Goal: Task Accomplishment & Management: Manage account settings

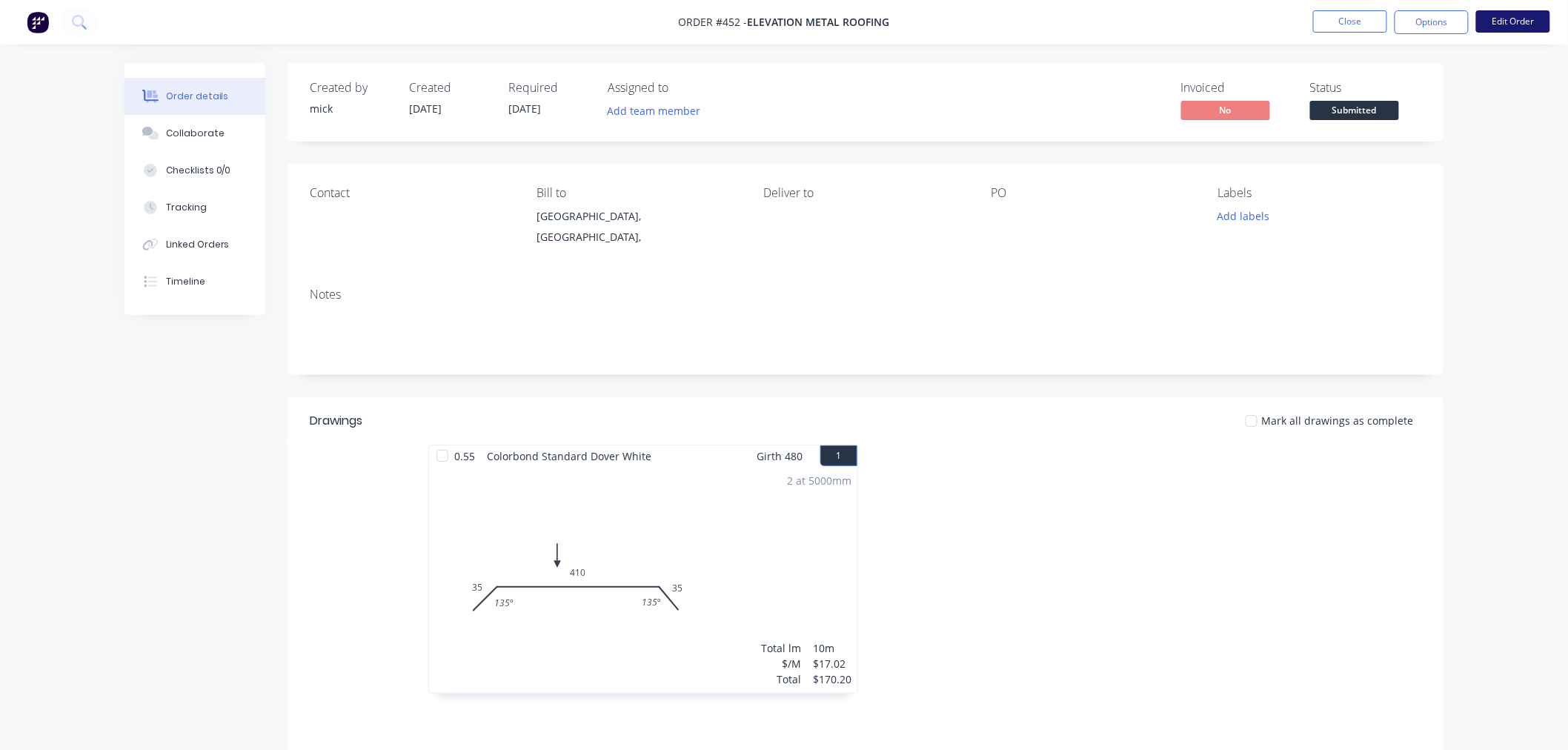
click at [1519, 19] on button "Edit Order" at bounding box center [1513, 22] width 74 height 22
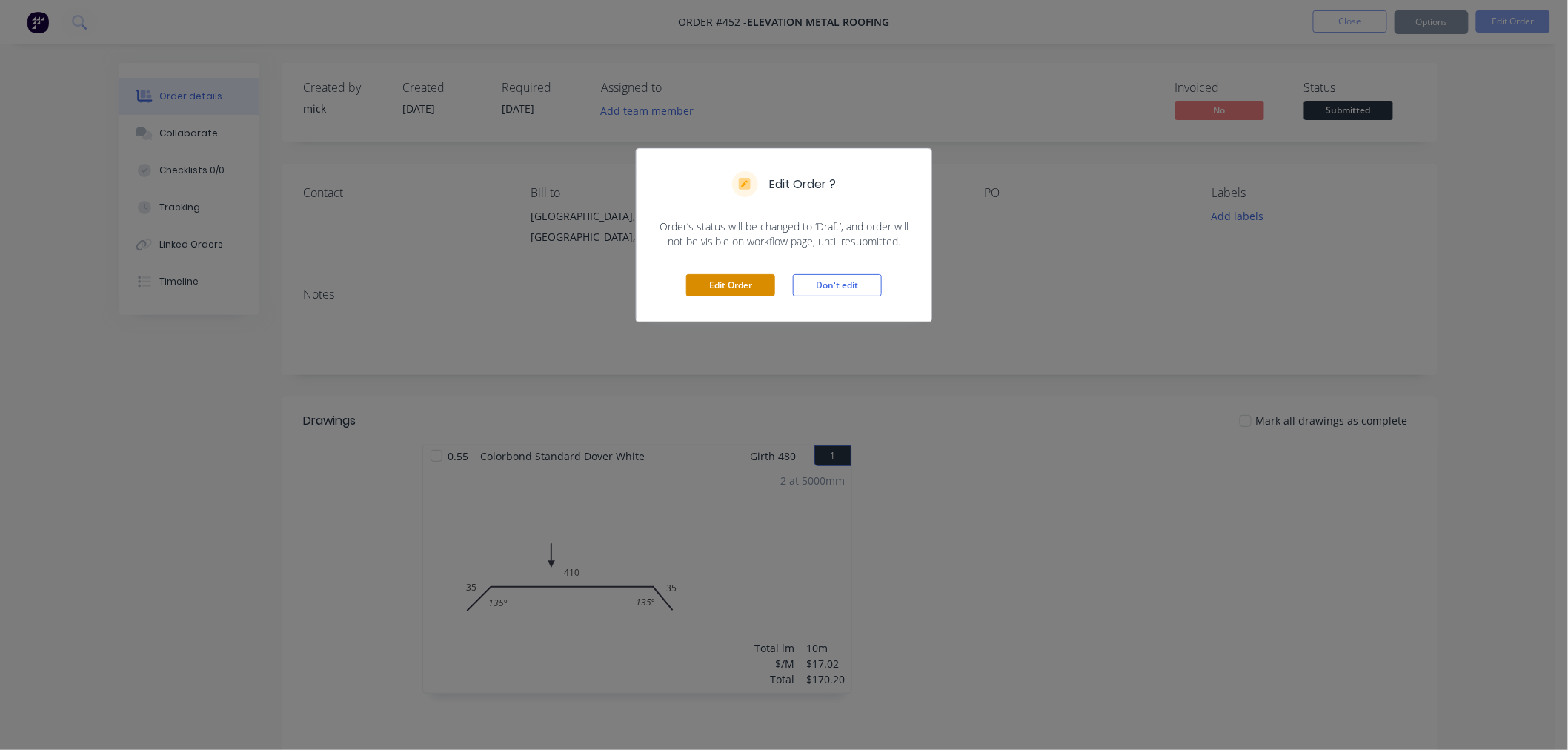
click at [746, 290] on button "Edit Order" at bounding box center [730, 285] width 89 height 22
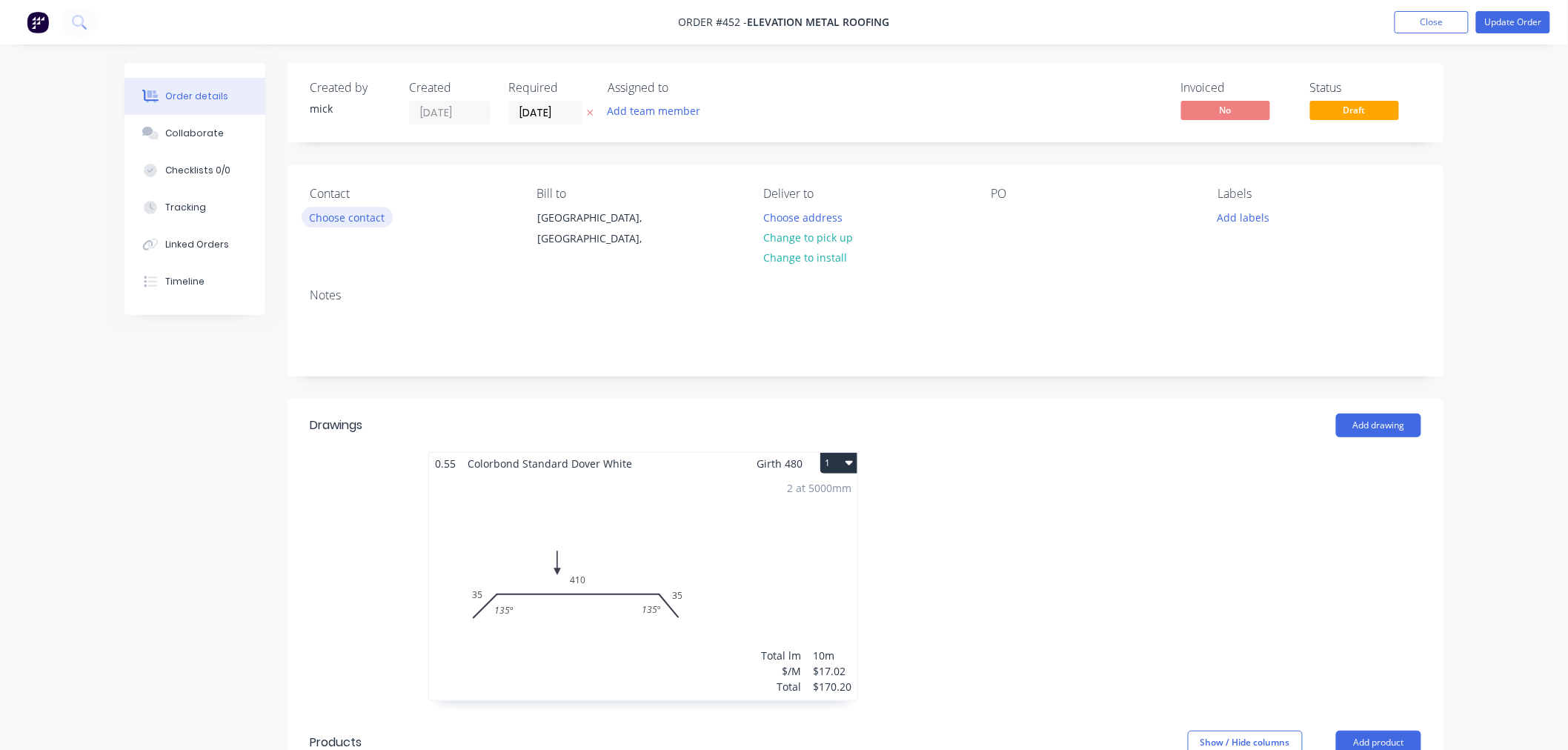
click at [345, 216] on button "Choose contact" at bounding box center [347, 216] width 91 height 20
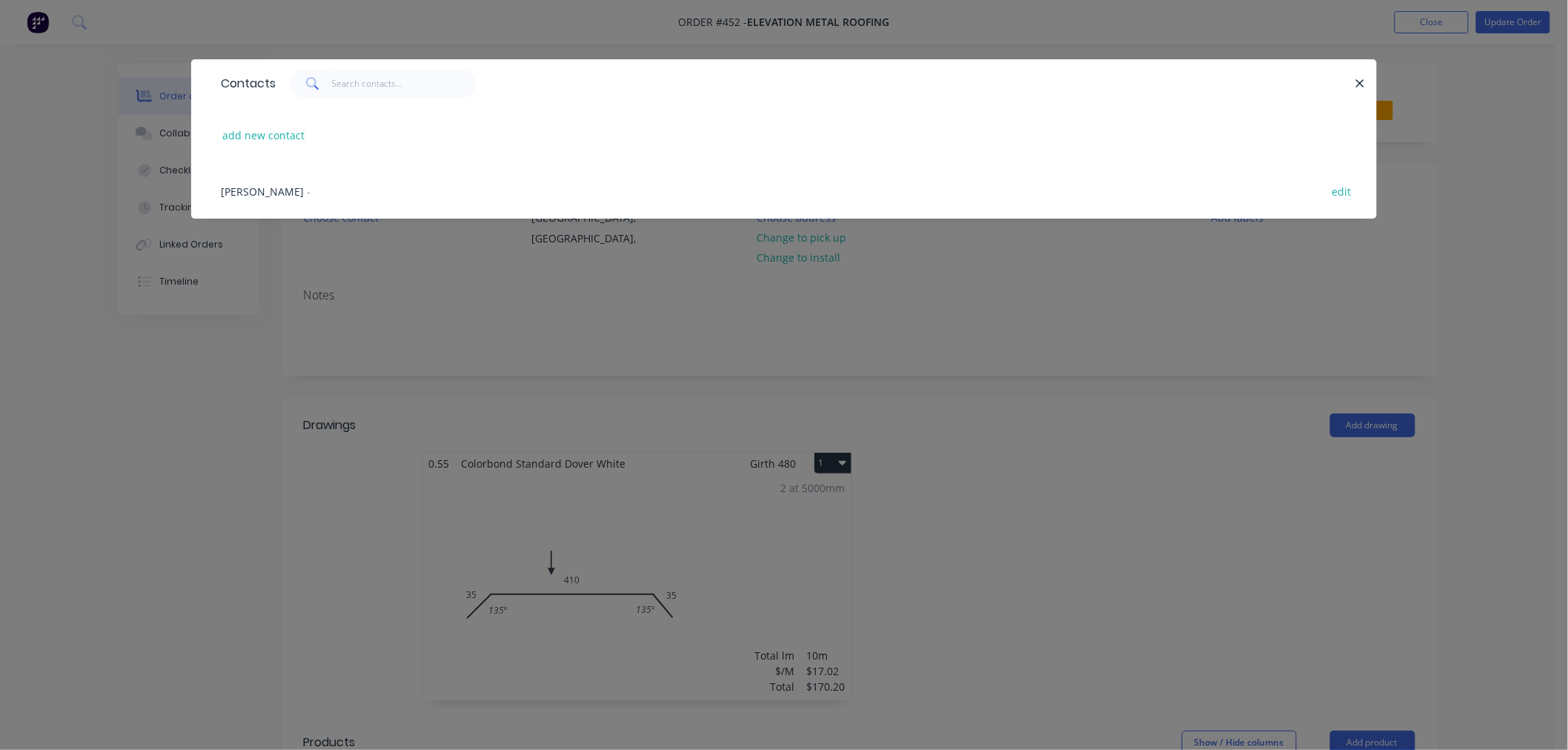
click at [240, 191] on span "[PERSON_NAME]" at bounding box center [262, 191] width 83 height 14
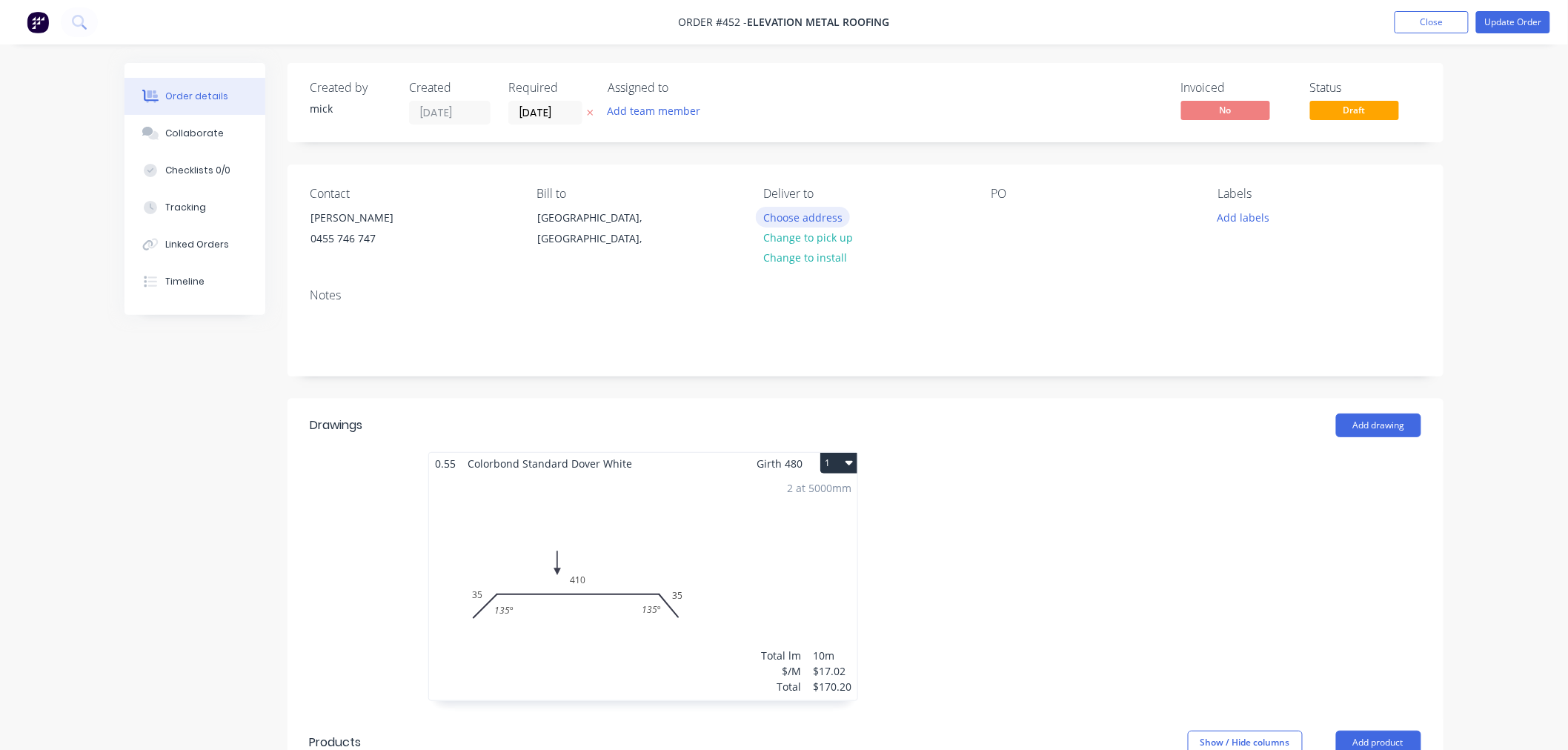
click at [802, 213] on button "Choose address" at bounding box center [803, 216] width 95 height 20
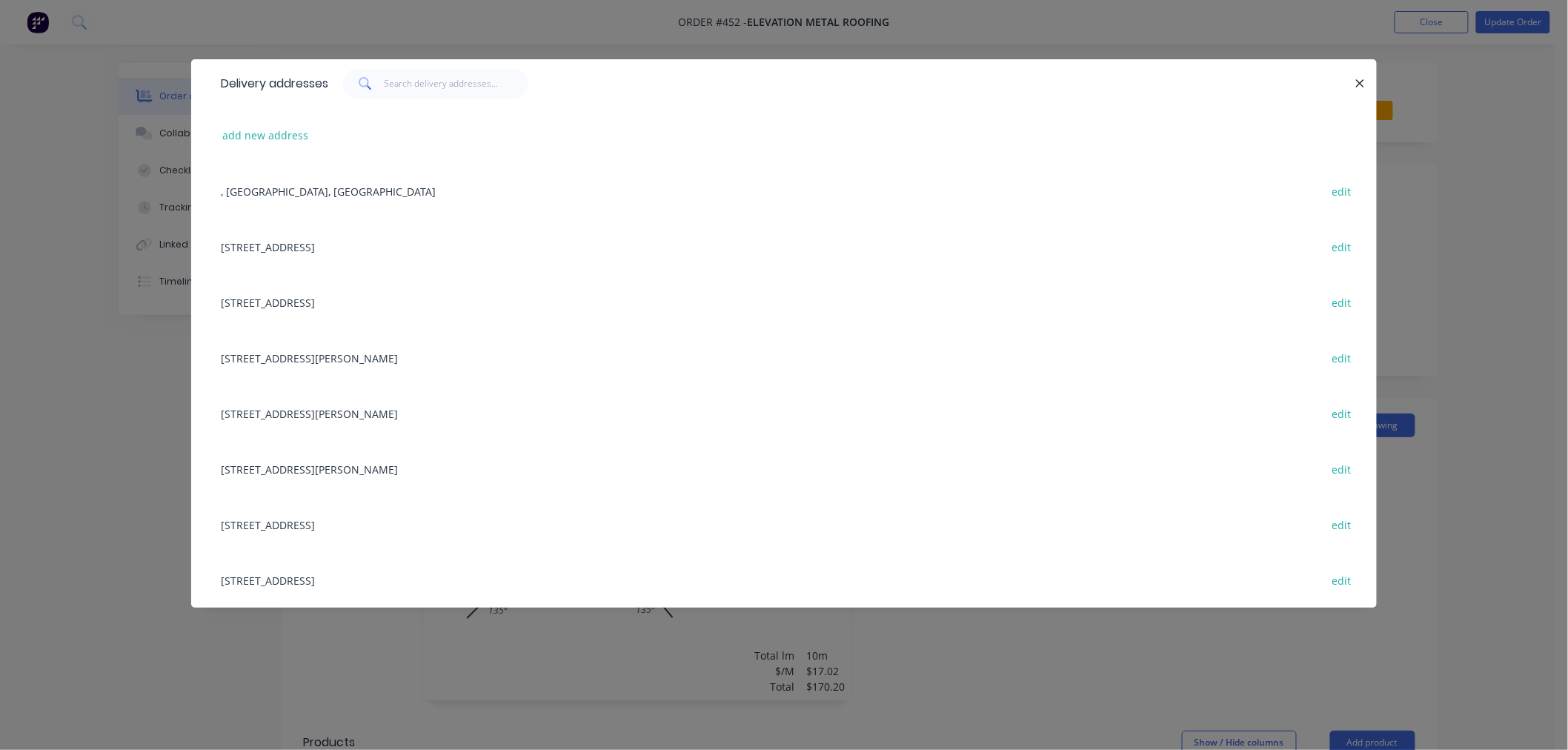
click at [393, 261] on div "[STREET_ADDRESS] edit" at bounding box center [784, 246] width 1141 height 55
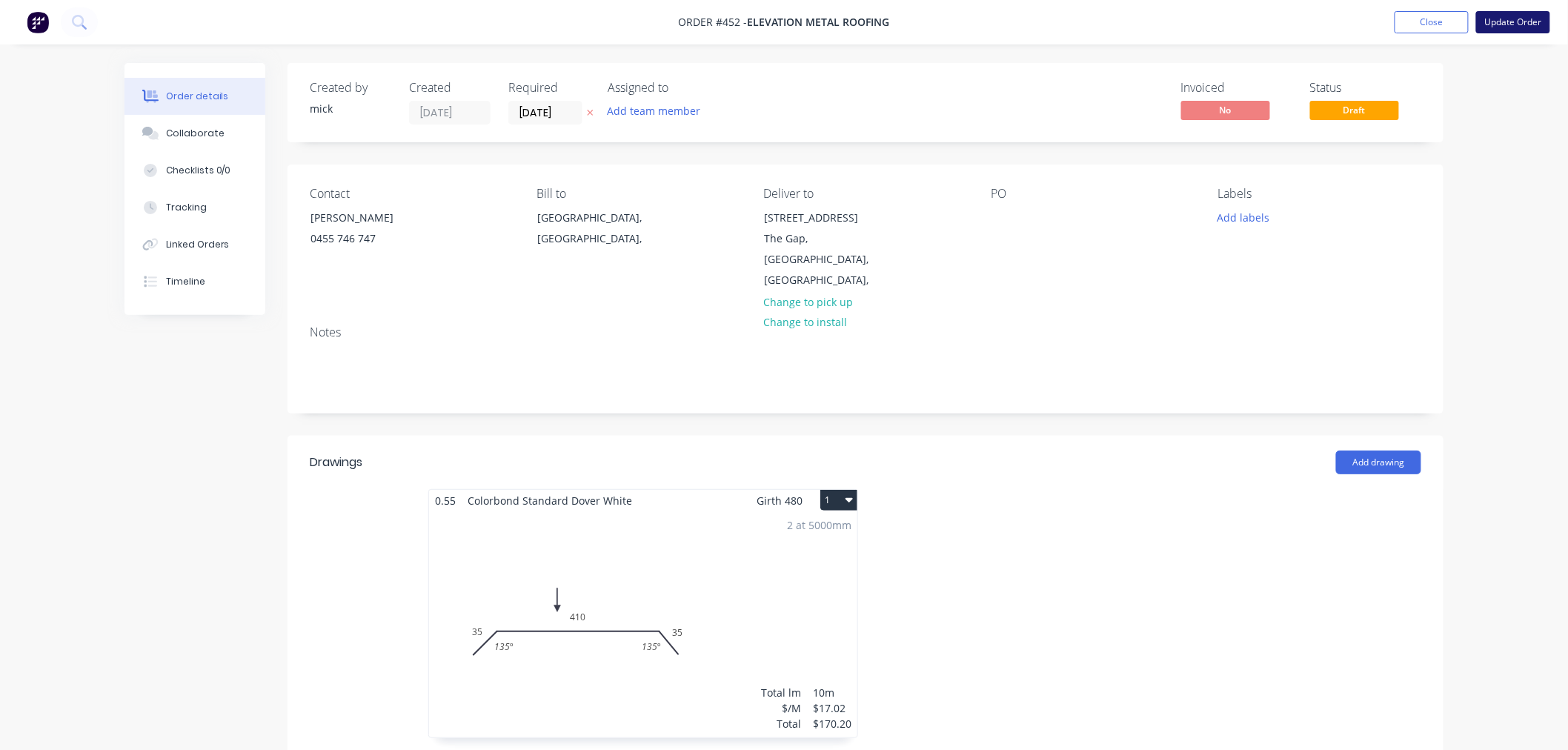
click at [1509, 23] on button "Update Order" at bounding box center [1513, 22] width 74 height 22
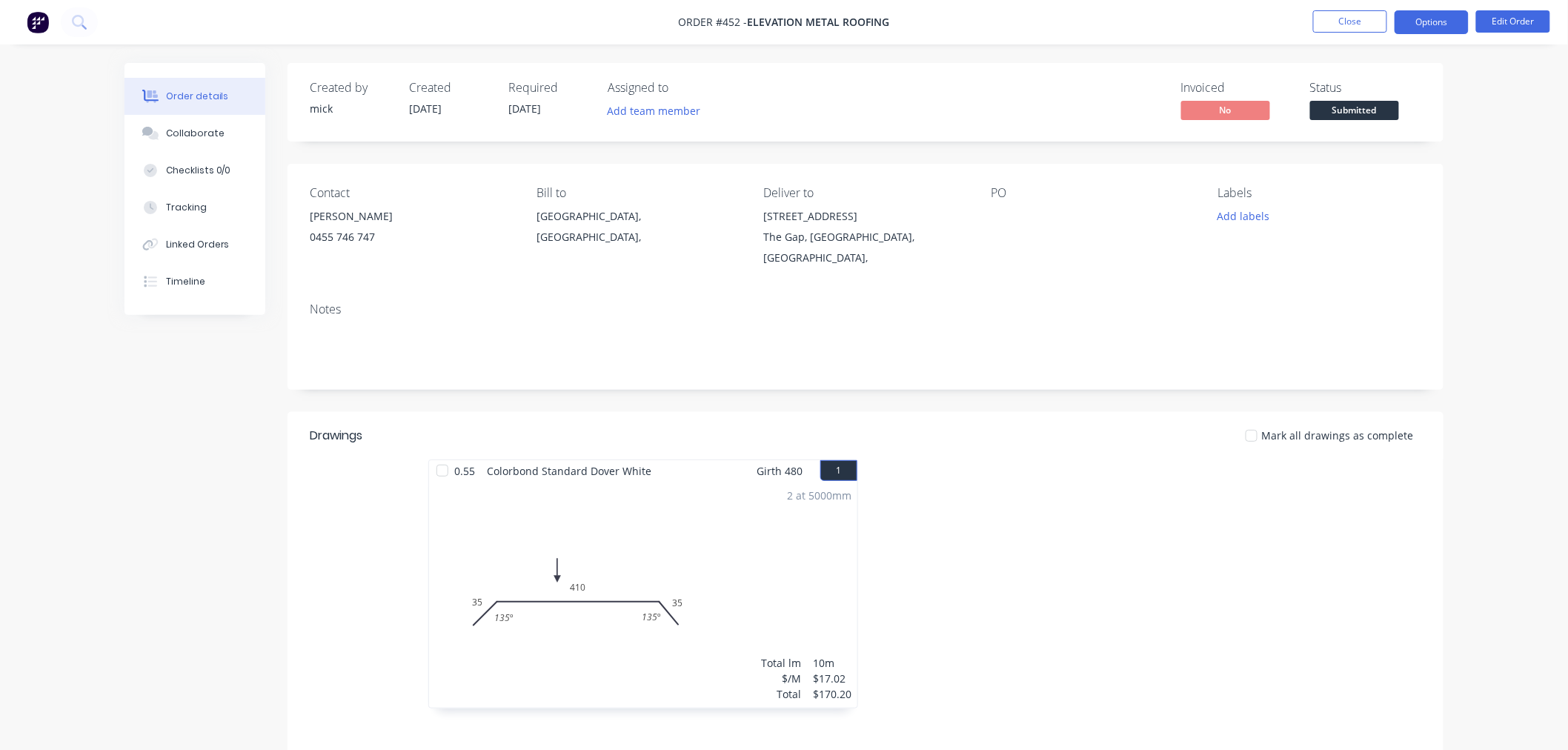
click at [1449, 28] on button "Options" at bounding box center [1431, 22] width 74 height 24
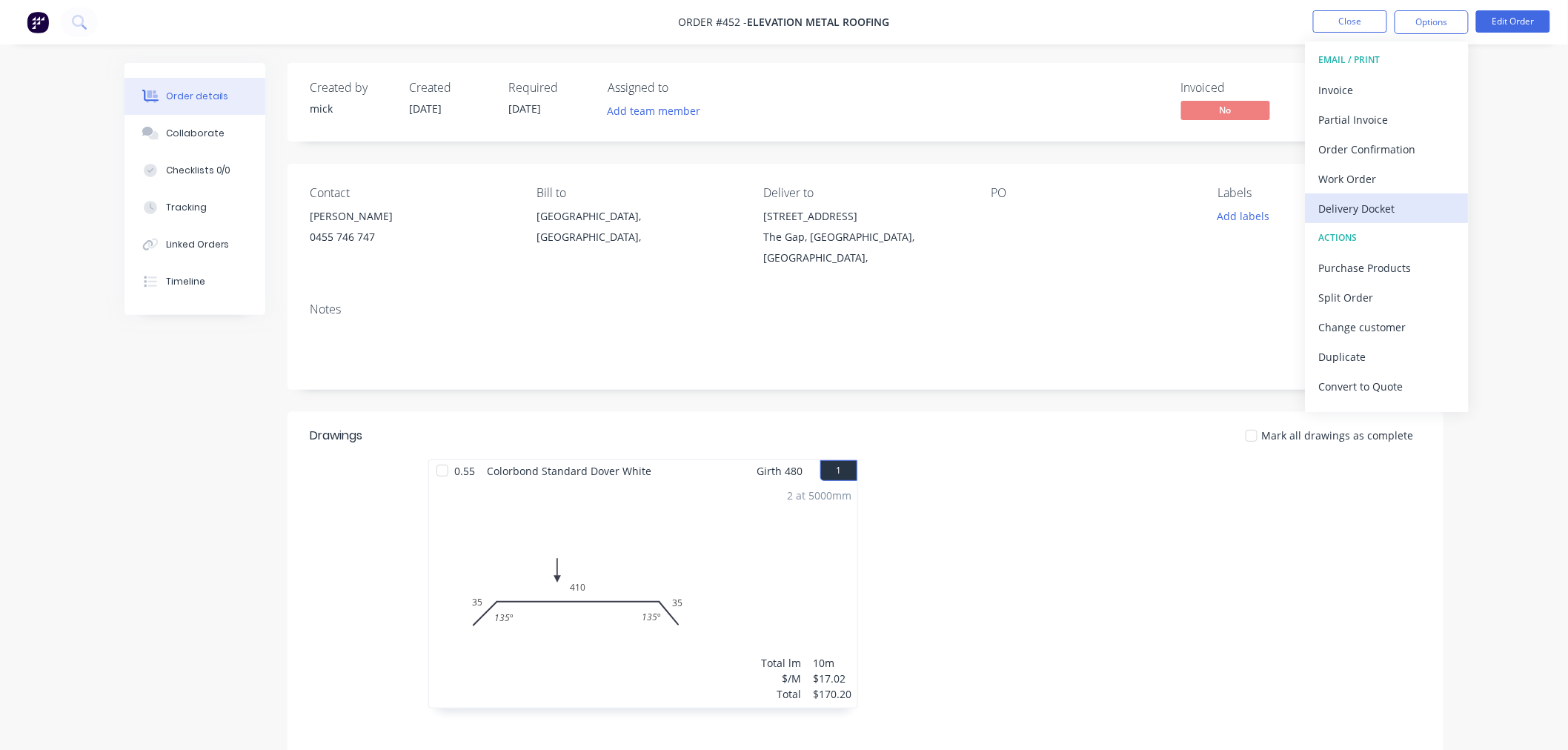
click at [1372, 204] on div "Delivery Docket" at bounding box center [1387, 208] width 137 height 22
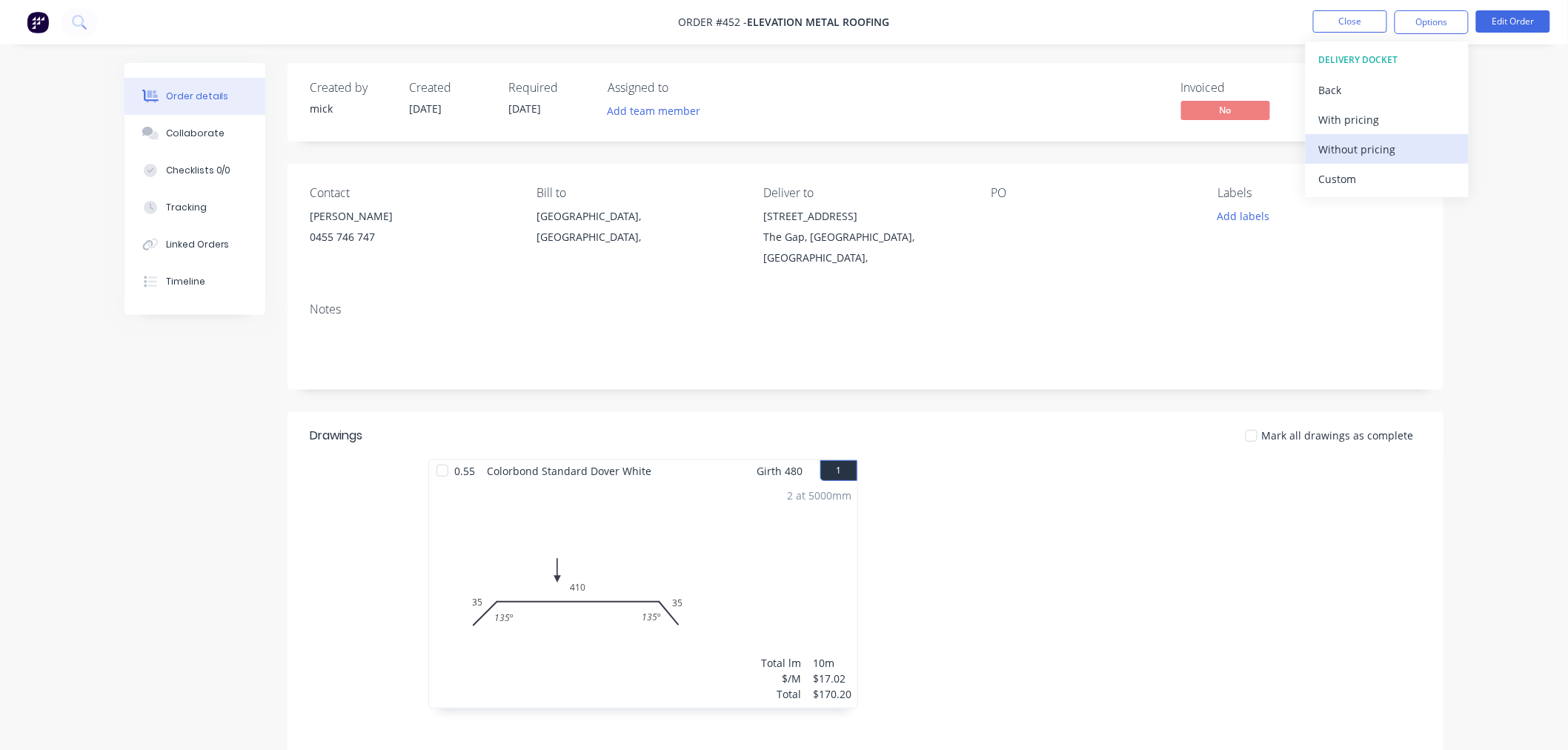
click at [1366, 147] on div "Without pricing" at bounding box center [1387, 149] width 137 height 22
click at [45, 13] on img at bounding box center [38, 22] width 22 height 22
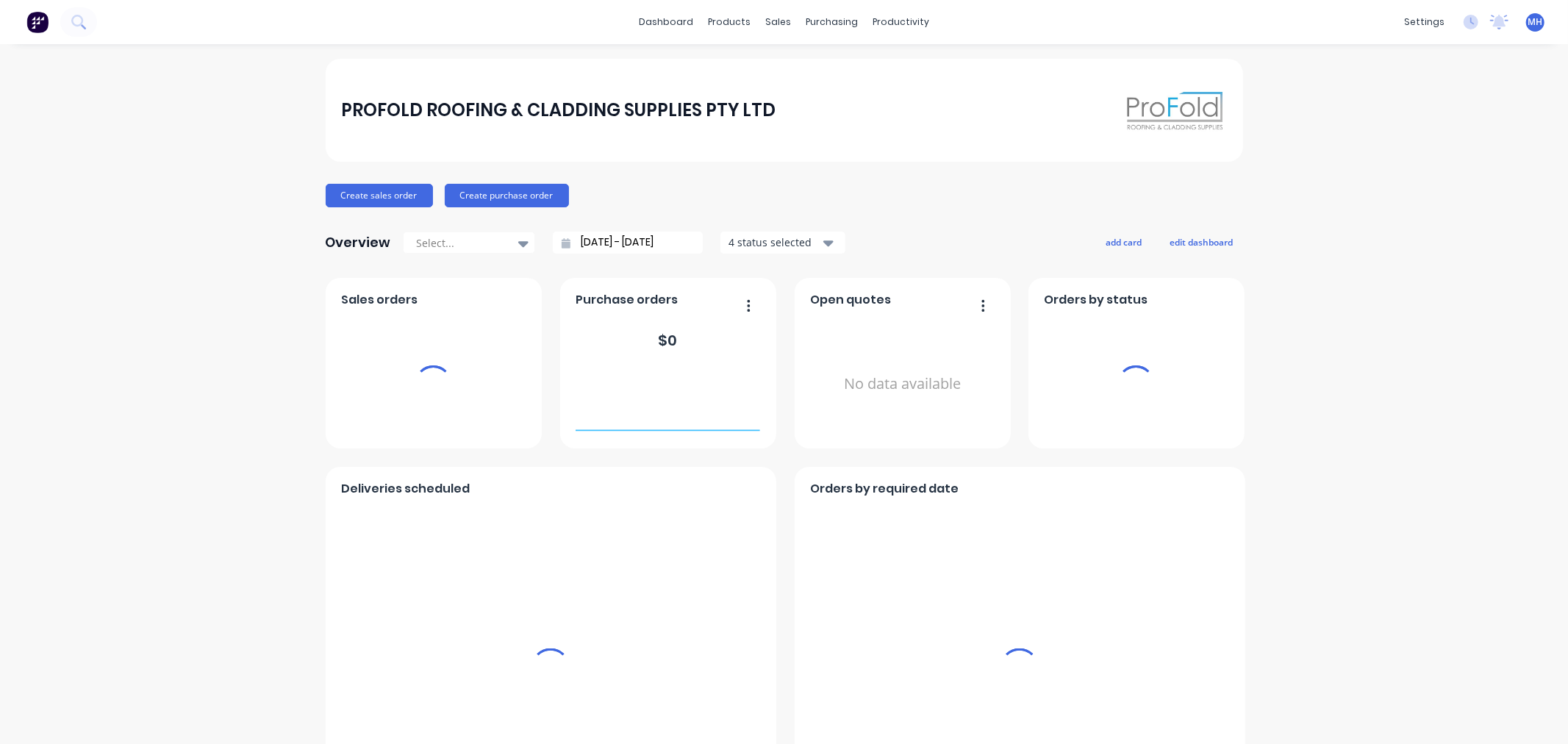
click at [770, 16] on div "sales" at bounding box center [778, 22] width 41 height 22
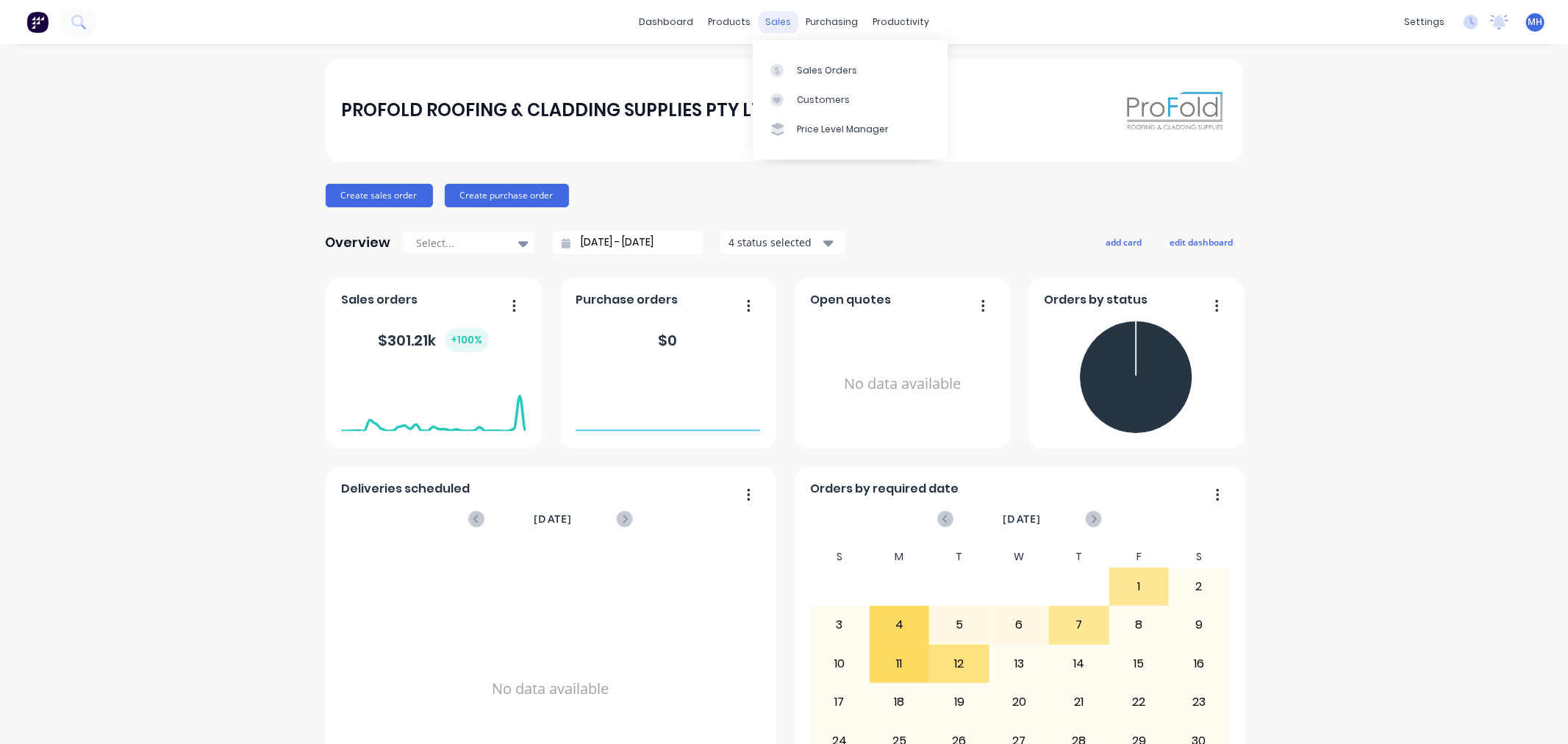
click at [773, 28] on div "sales" at bounding box center [778, 22] width 41 height 22
click at [850, 67] on div "Sales Orders" at bounding box center [826, 70] width 60 height 13
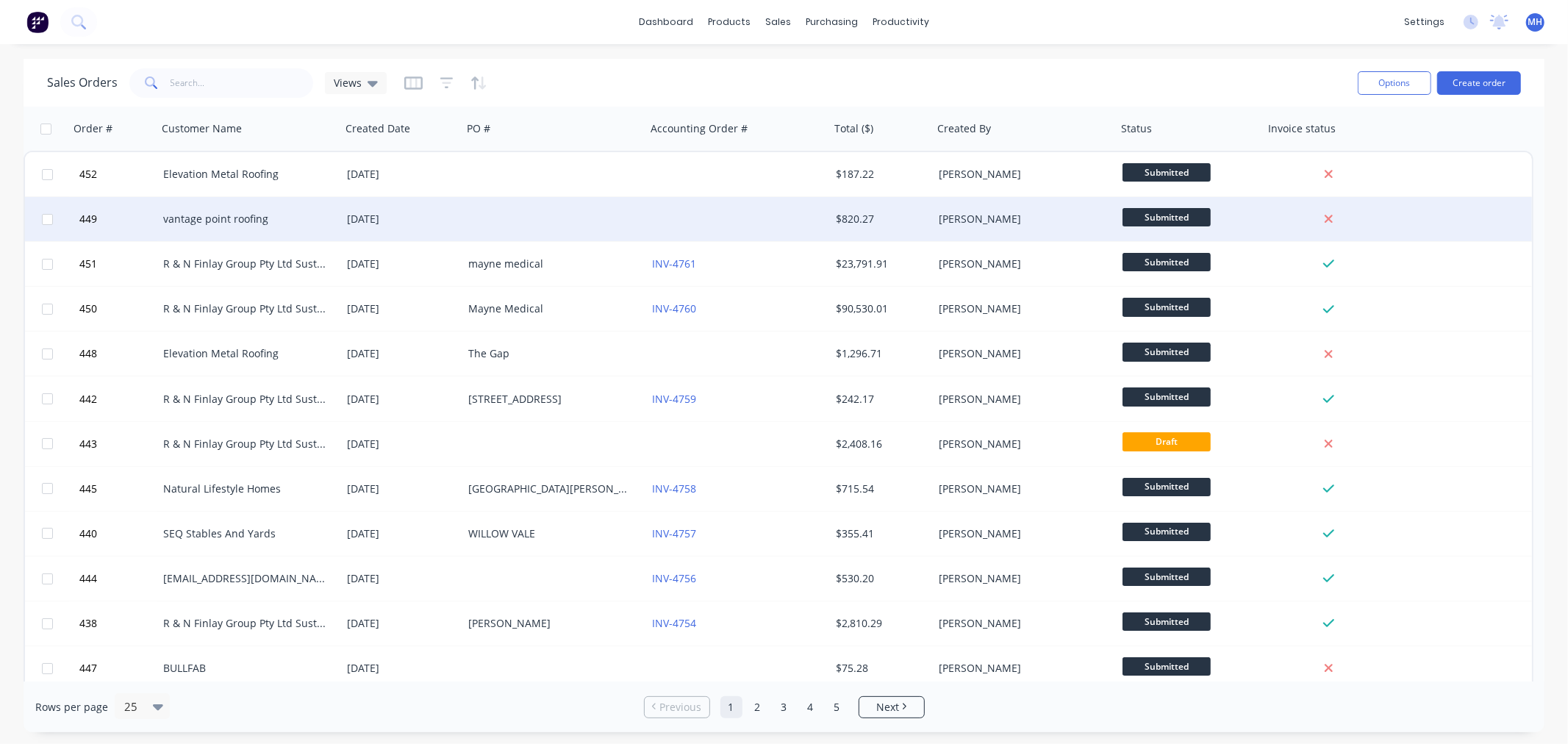
click at [443, 225] on div "[DATE]" at bounding box center [402, 219] width 110 height 15
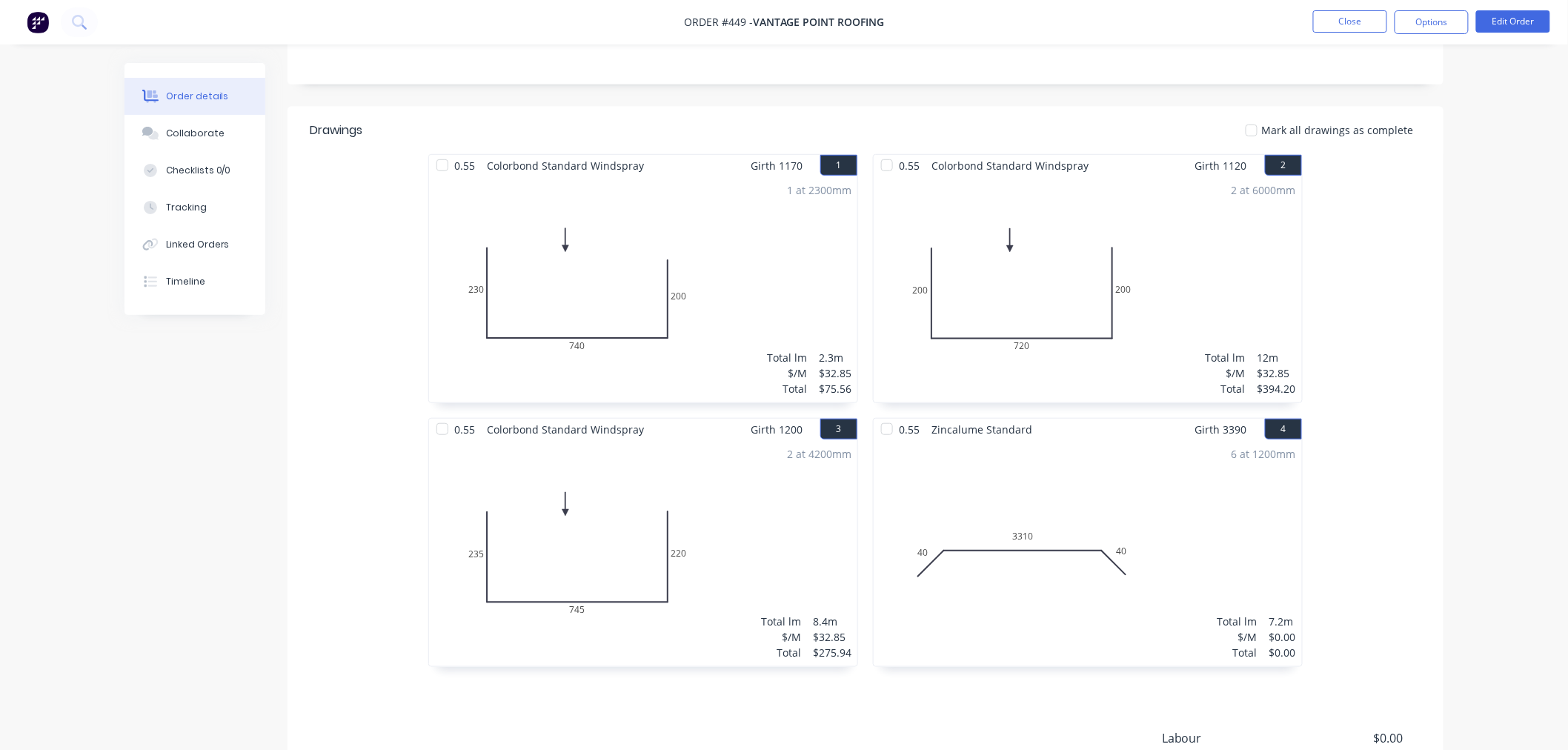
scroll to position [329, 0]
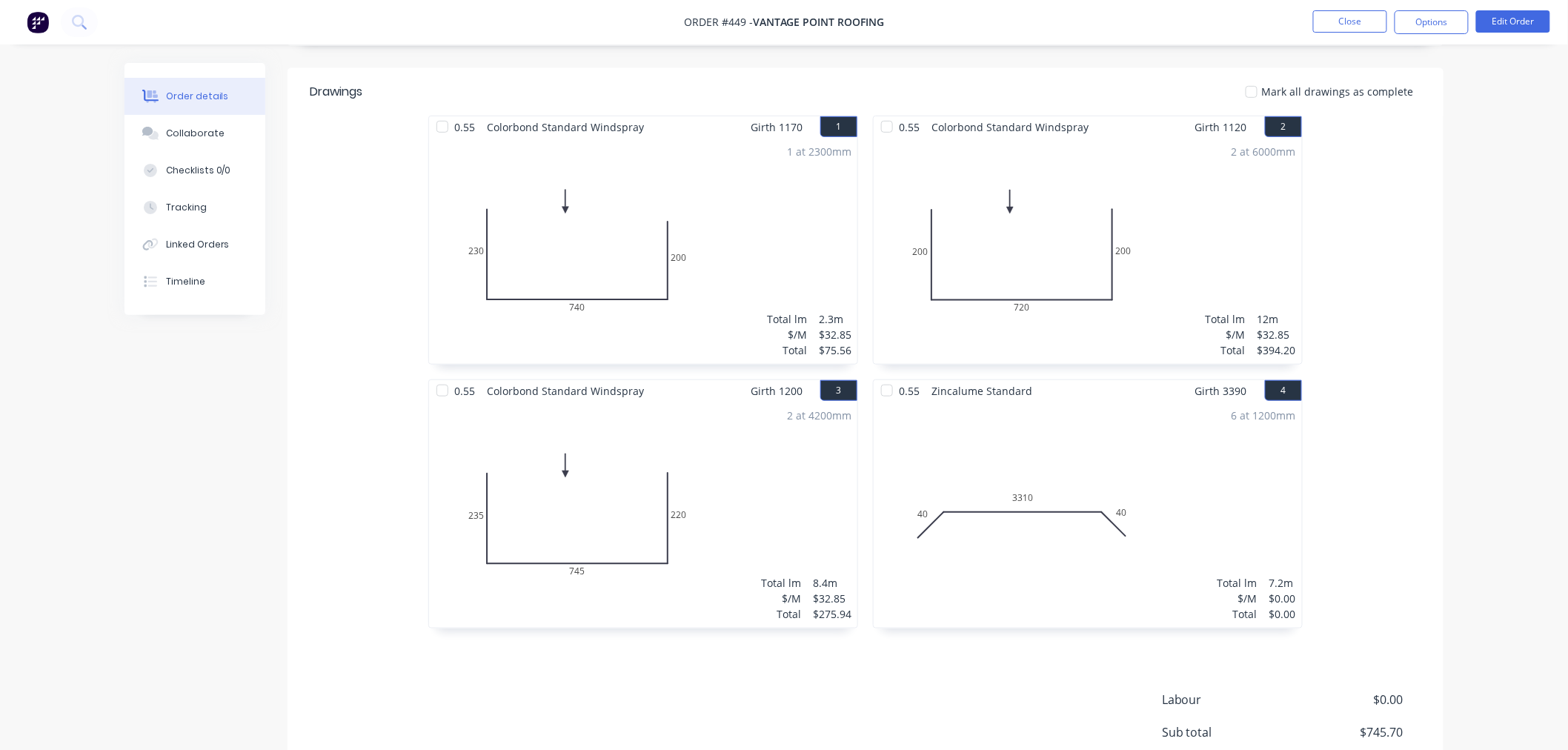
click at [1272, 154] on div "2 at 6000mm" at bounding box center [1264, 151] width 64 height 16
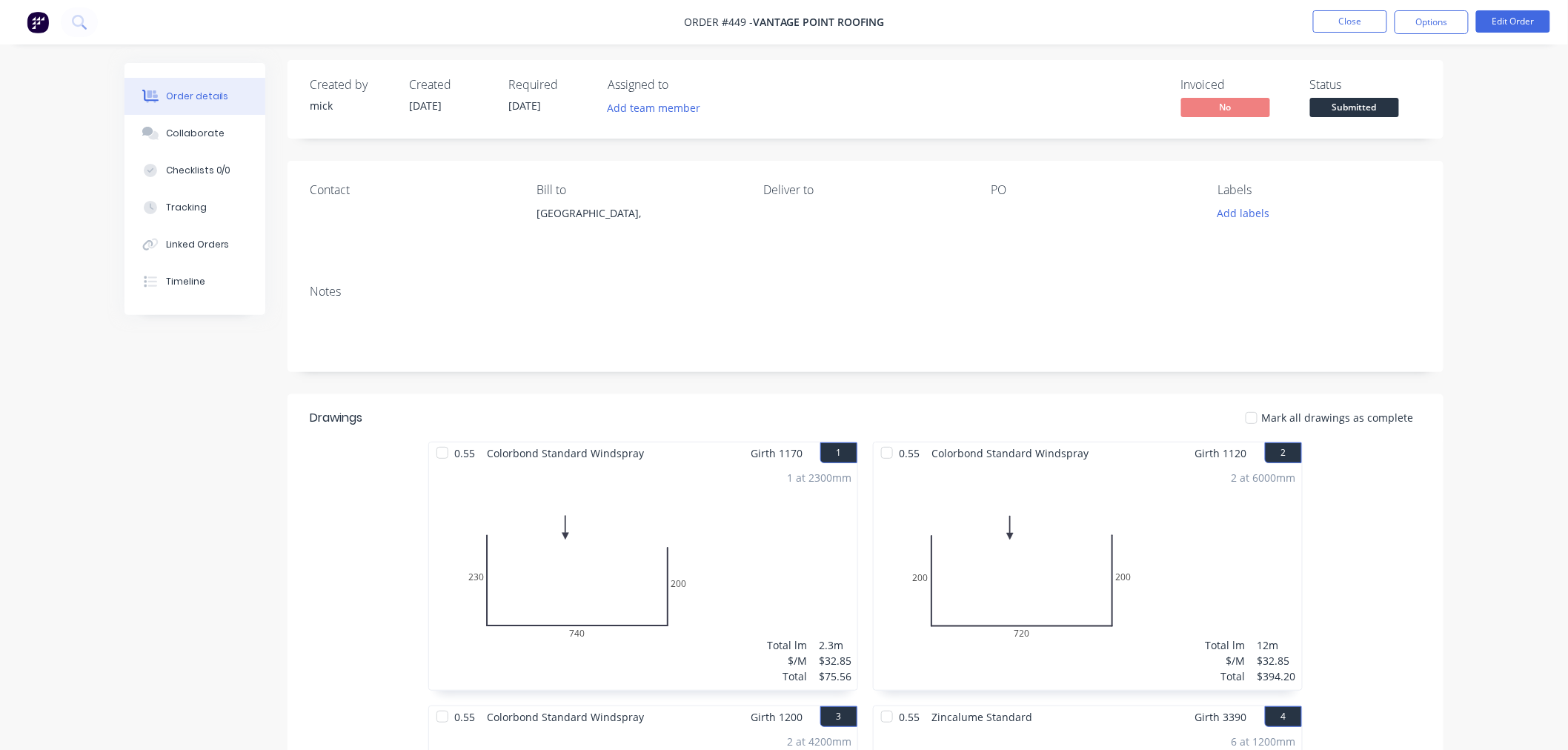
scroll to position [0, 0]
